Goal: Communication & Community: Answer question/provide support

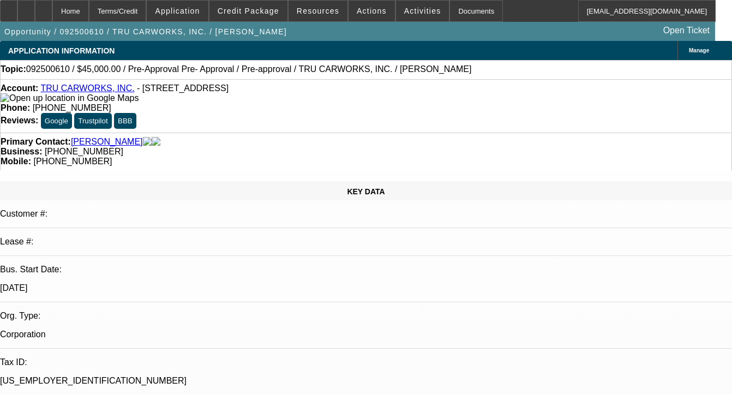
select select "0.1"
select select "0"
select select "6"
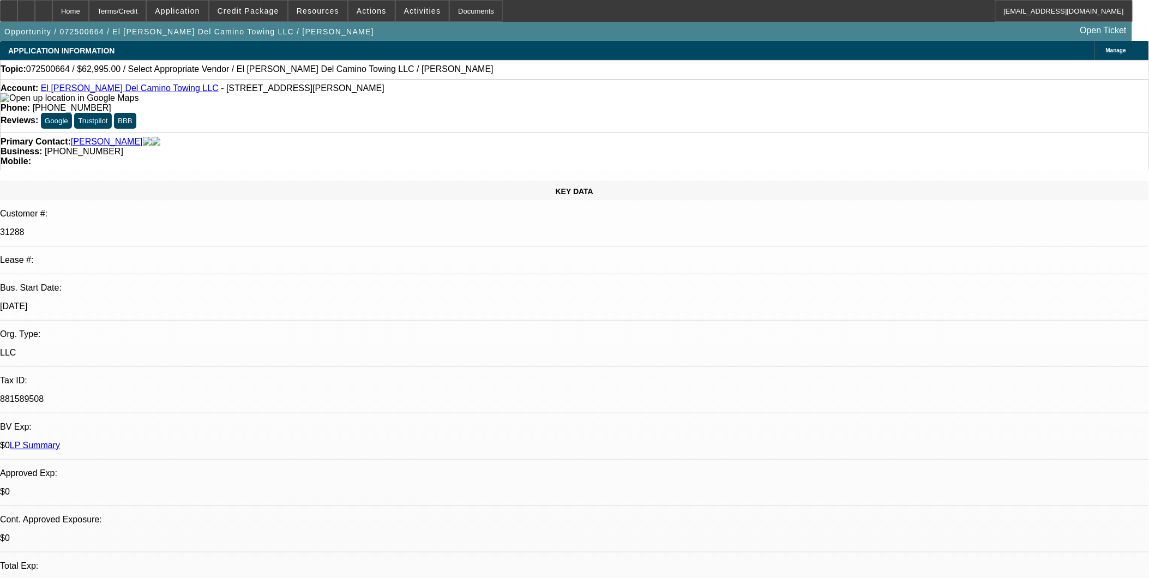
select select "0"
select select "2"
select select "0.1"
select select "1"
select select "2"
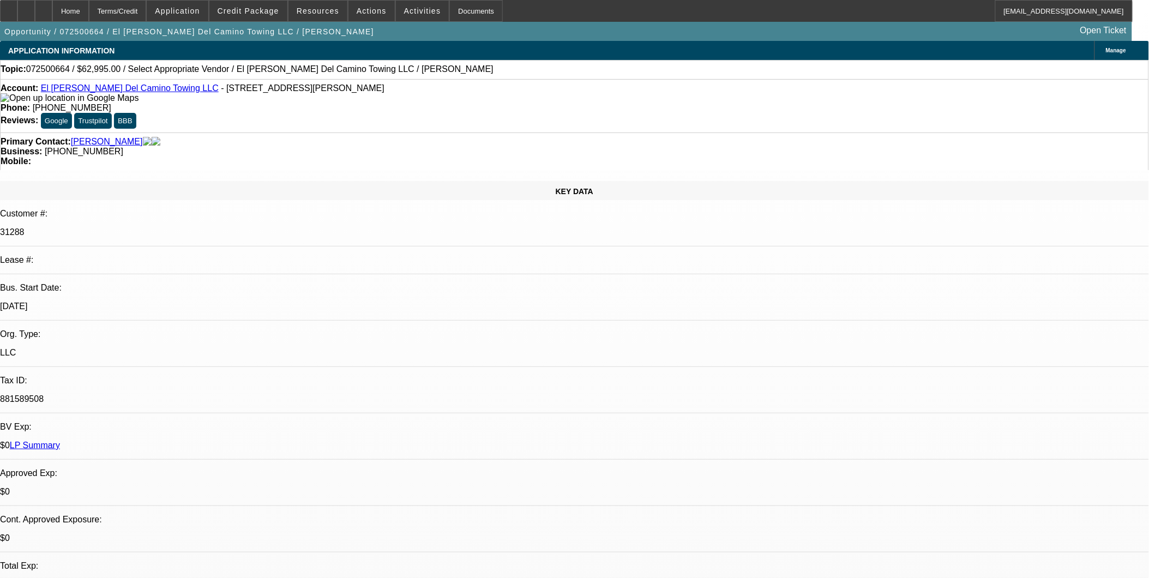
select select "4"
click at [372, 15] on span at bounding box center [372, 11] width 46 height 26
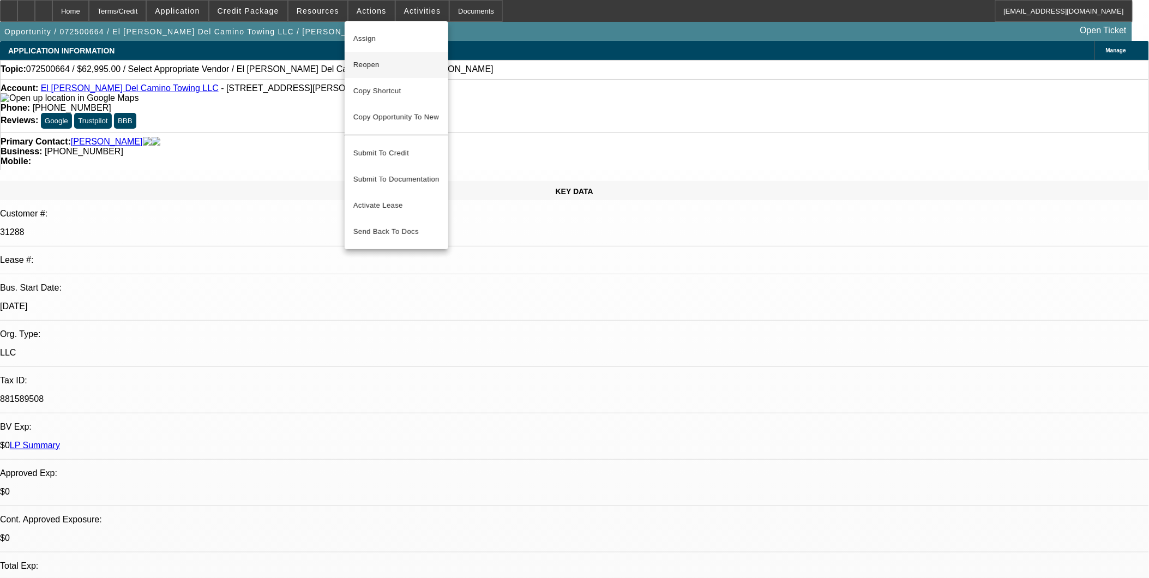
click at [396, 57] on button "Reopen" at bounding box center [397, 65] width 104 height 26
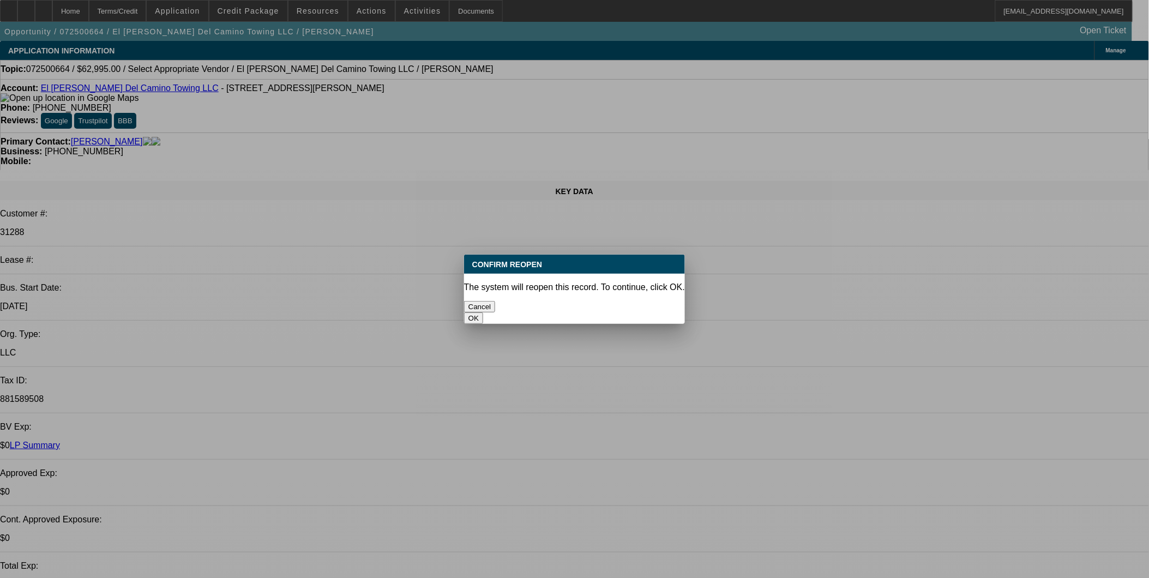
click at [639, 313] on div "OK" at bounding box center [574, 318] width 221 height 11
click at [633, 313] on div "OK" at bounding box center [574, 318] width 221 height 11
click at [483, 313] on button "OK" at bounding box center [473, 318] width 19 height 11
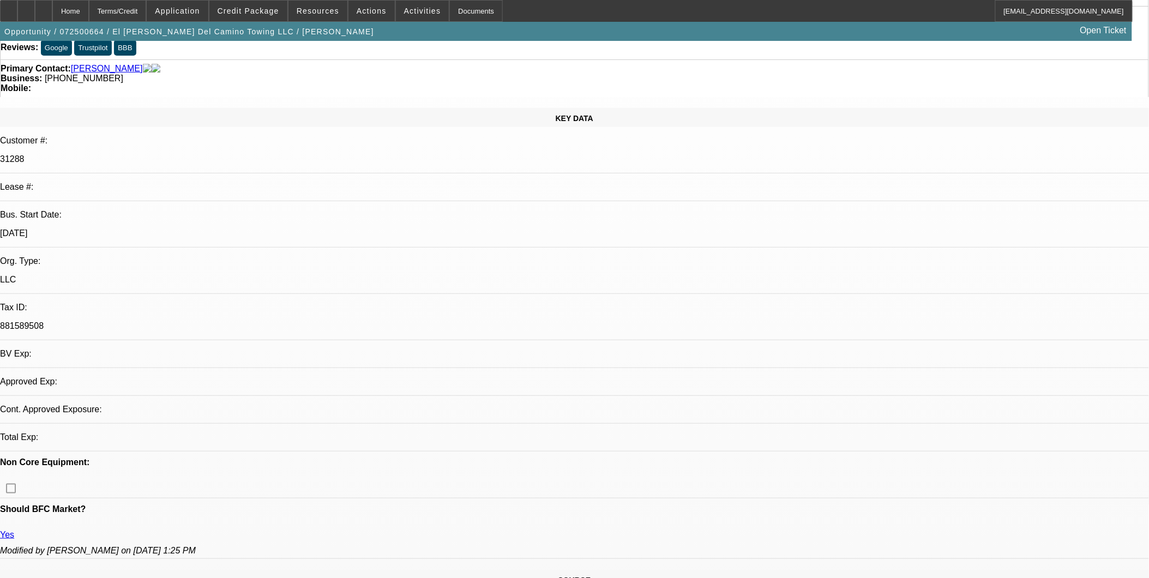
select select "0"
select select "2"
select select "0.1"
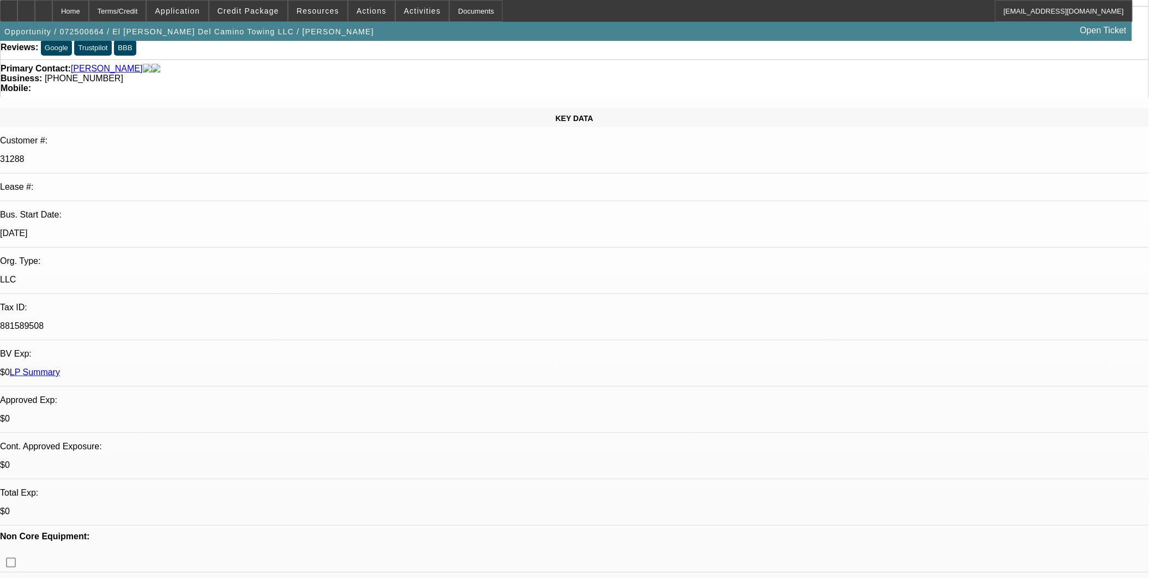
select select "1"
select select "2"
select select "4"
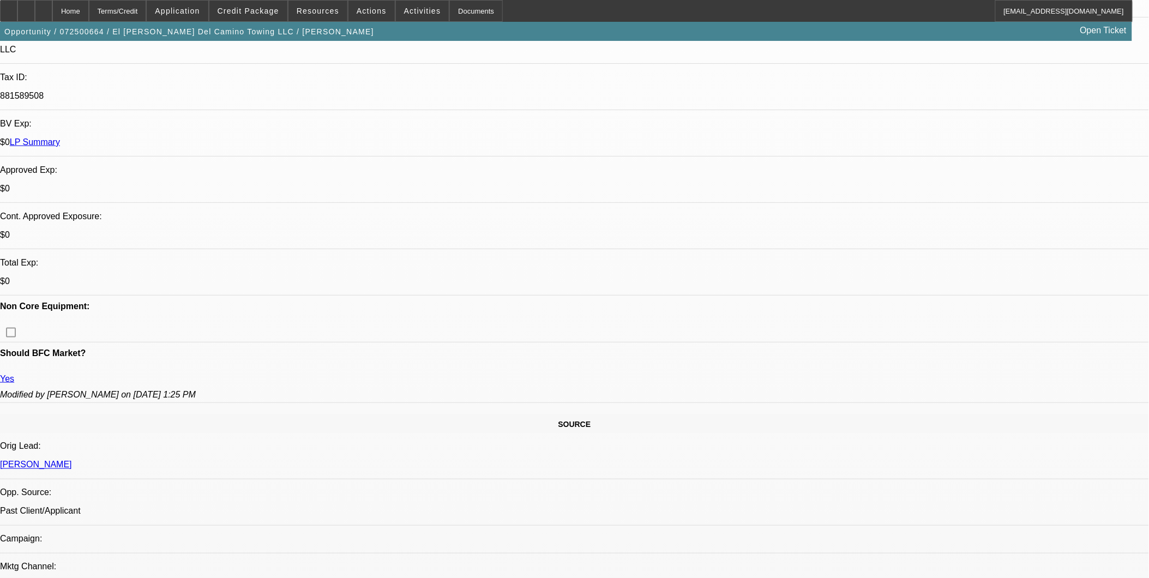
scroll to position [303, 0]
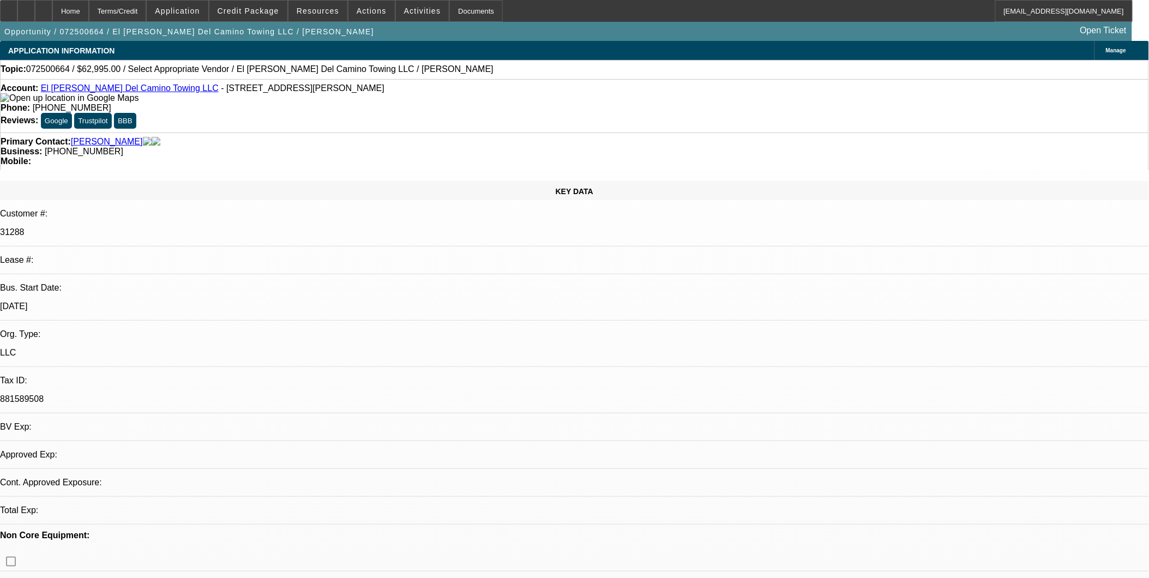
select select "0"
select select "2"
select select "0.1"
select select "1"
select select "2"
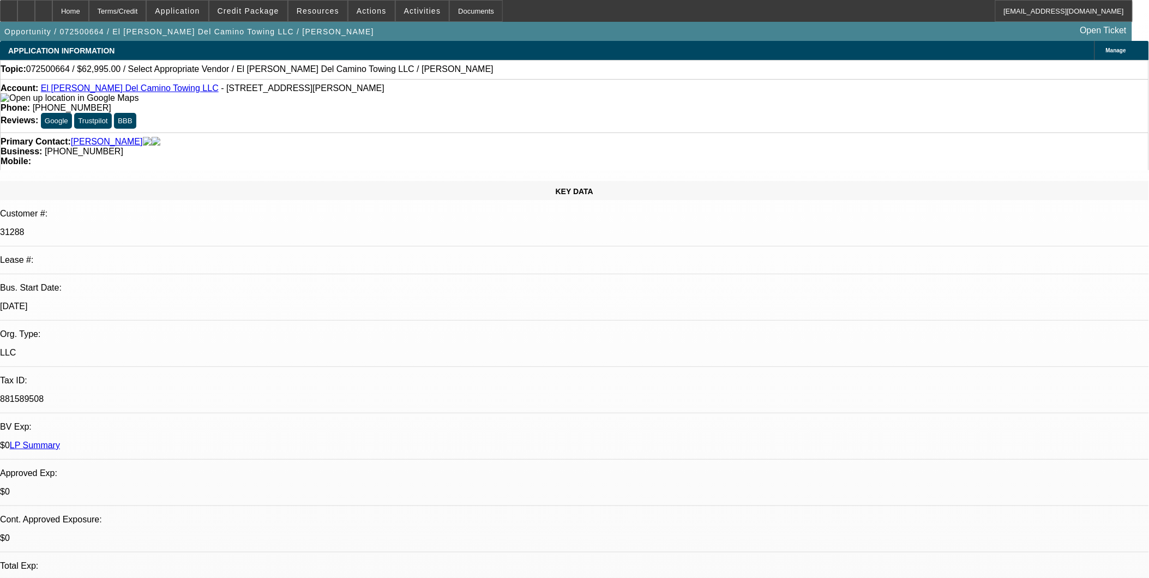
select select "4"
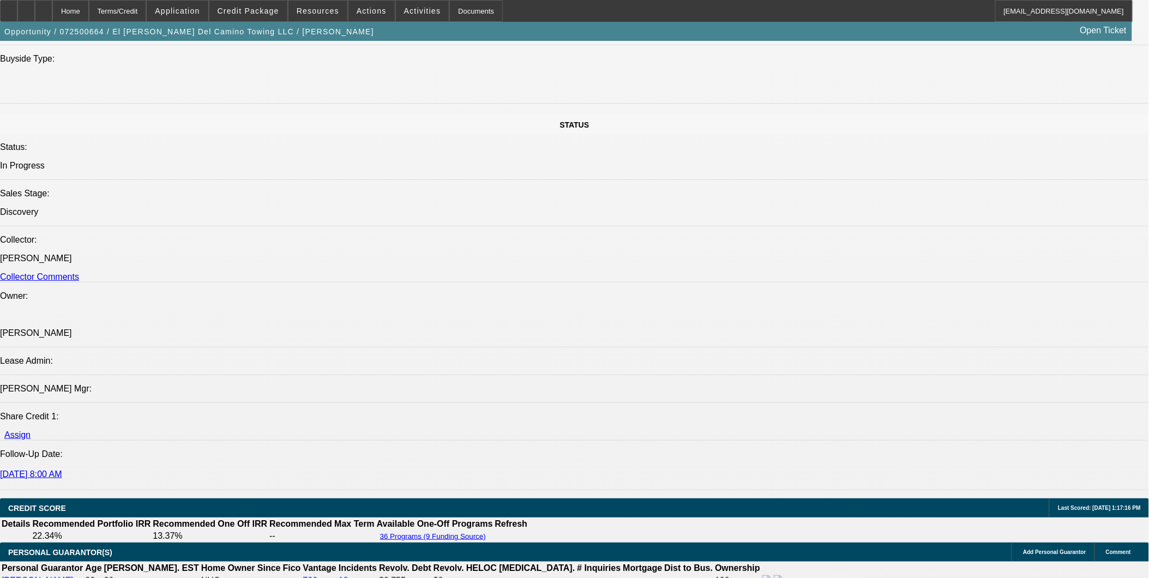
scroll to position [1091, 0]
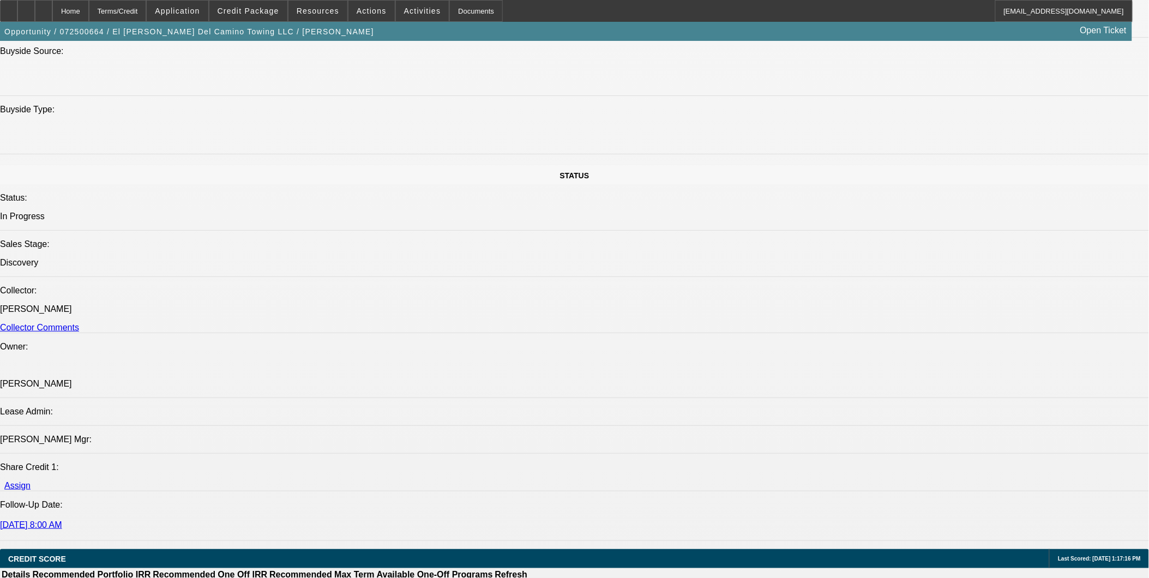
click at [44, 7] on icon at bounding box center [44, 7] width 0 height 0
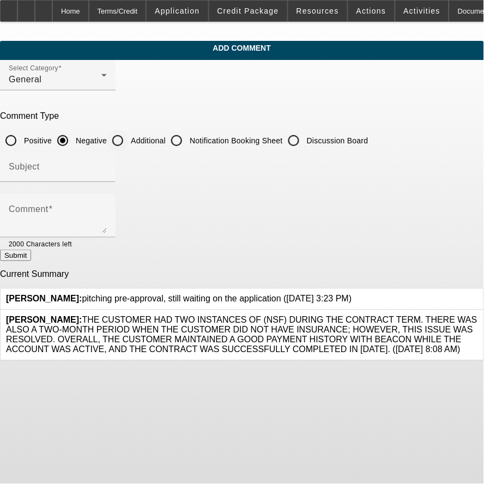
click at [129, 139] on input "Additional" at bounding box center [118, 141] width 22 height 22
radio input "true"
click at [107, 161] on div "Subject" at bounding box center [58, 167] width 98 height 31
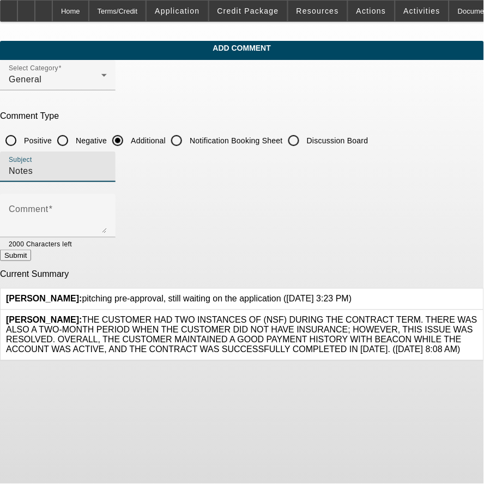
type input "Notes"
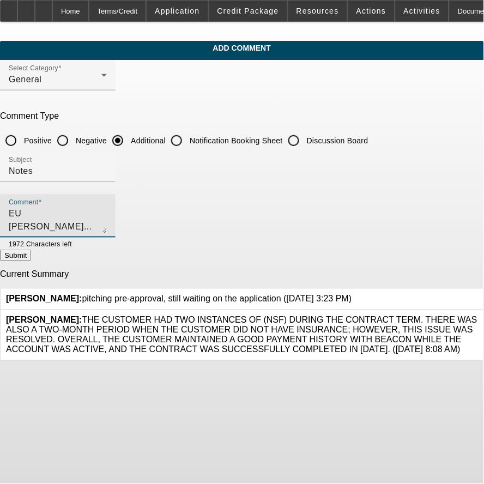
type textarea "EU [PERSON_NAME]... called, sent text"
click at [31, 257] on button "Submit" at bounding box center [15, 255] width 31 height 11
radio input "true"
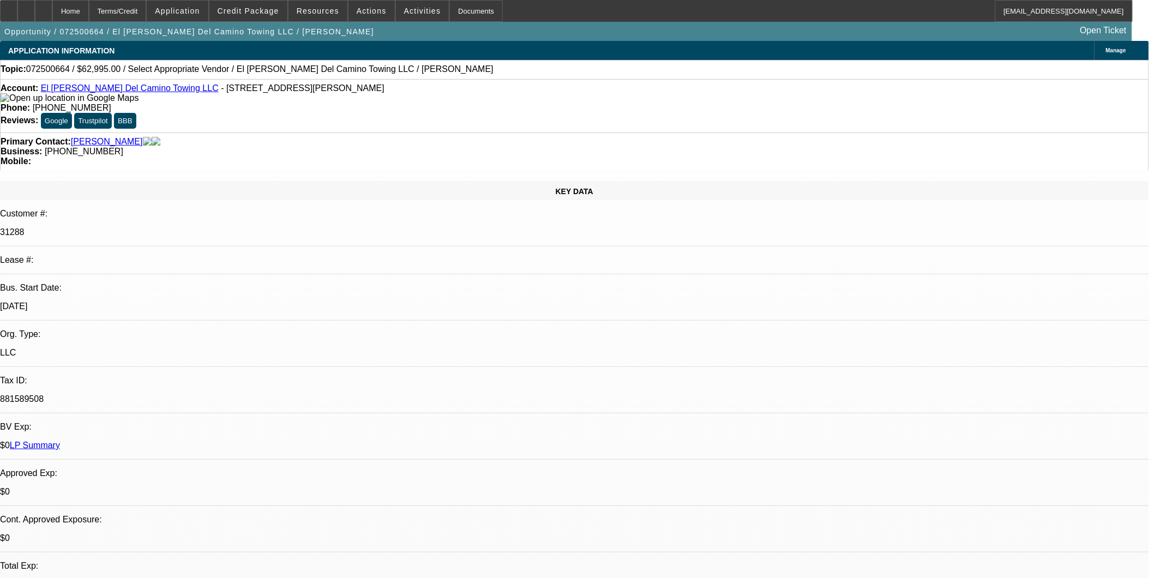
select select "0"
select select "2"
select select "0.1"
select select "1"
select select "2"
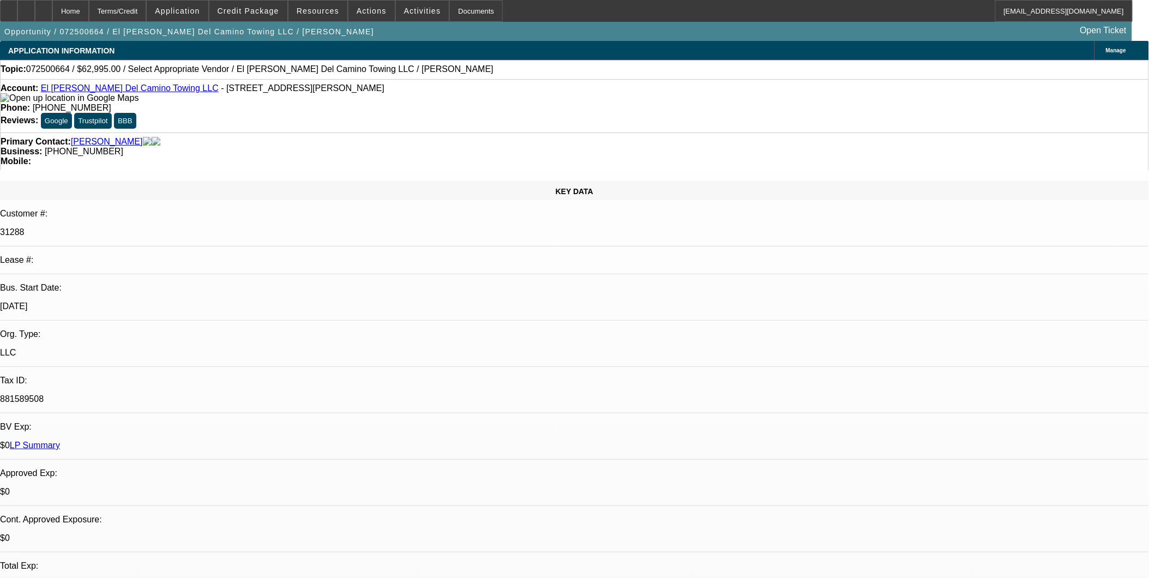
select select "4"
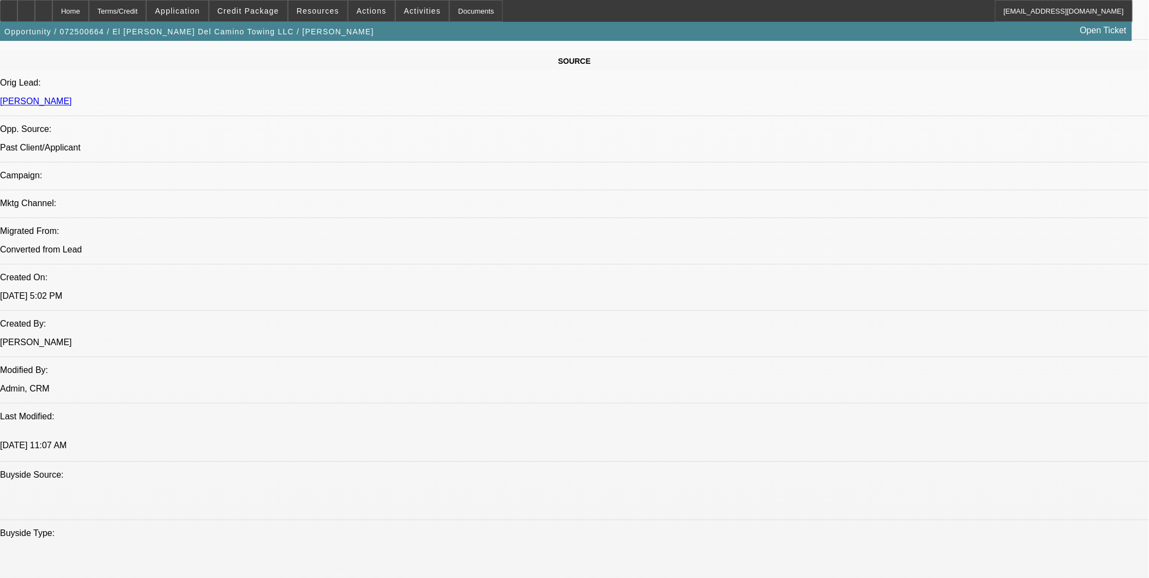
scroll to position [303, 0]
